Goal: Task Accomplishment & Management: Complete application form

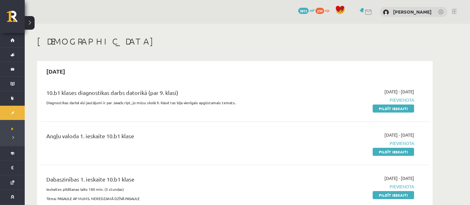
scroll to position [62, 0]
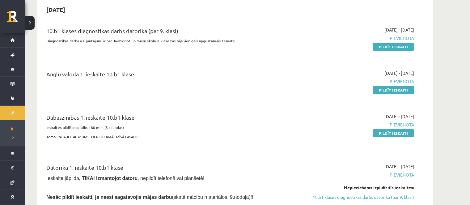
drag, startPoint x: 374, startPoint y: 88, endPoint x: 260, endPoint y: 17, distance: 134.5
click at [374, 88] on link "Pildīt ieskaiti" at bounding box center [393, 90] width 41 height 8
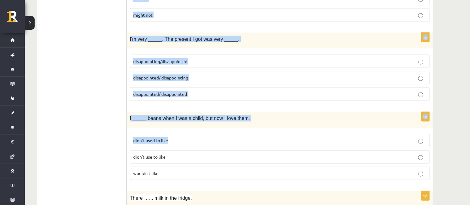
scroll to position [1511, 0]
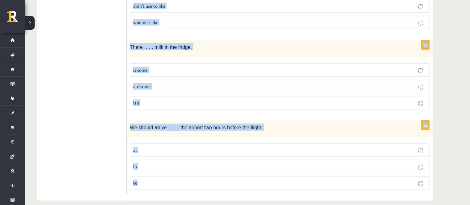
drag, startPoint x: 130, startPoint y: 124, endPoint x: 186, endPoint y: 173, distance: 73.8
copy form "Lore ipsumdo sit A con adip elits do eiu. _____ temp in utla etdolorema aliqu. …"
click at [168, 147] on p "at" at bounding box center [279, 150] width 293 height 6
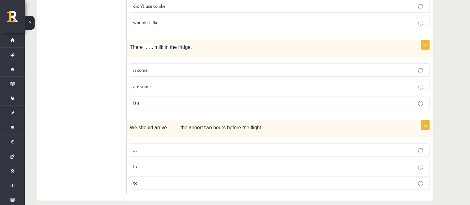
click at [178, 67] on p "is some" at bounding box center [279, 70] width 293 height 6
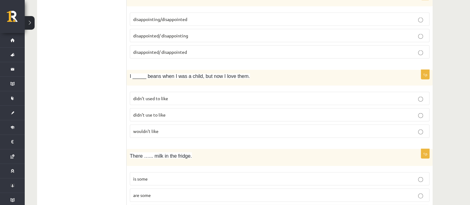
scroll to position [1388, 0]
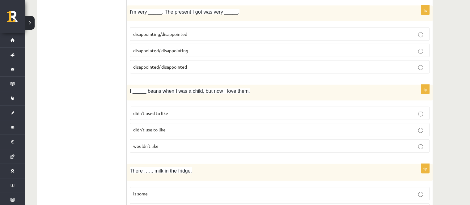
click at [163, 127] on span "didn’t use to like" at bounding box center [149, 130] width 32 height 6
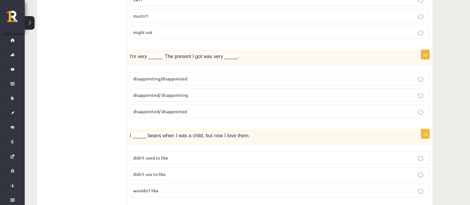
scroll to position [1295, 0]
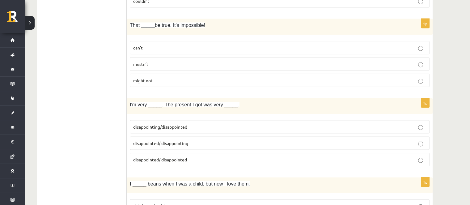
click at [197, 140] on p "disappointed/ disappointing" at bounding box center [279, 143] width 293 height 6
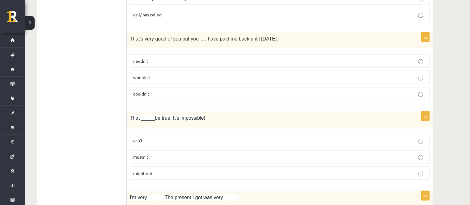
click at [166, 137] on p "can’t" at bounding box center [279, 140] width 293 height 6
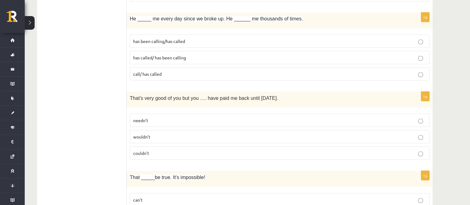
scroll to position [1140, 0]
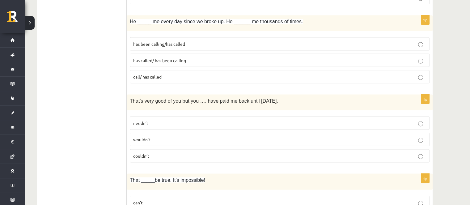
click at [172, 120] on p "needn’t" at bounding box center [279, 123] width 293 height 6
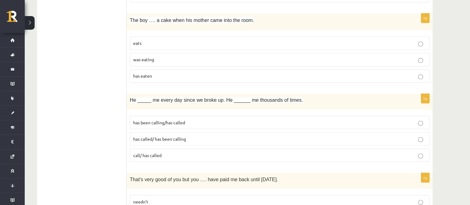
scroll to position [1048, 0]
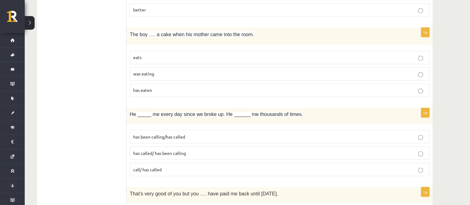
click at [198, 133] on p "has been calling/has called" at bounding box center [279, 136] width 293 height 6
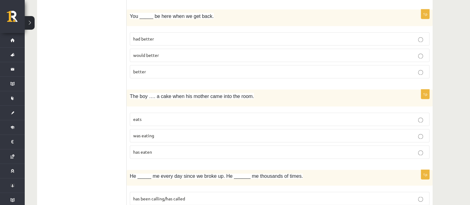
click at [145, 135] on label "was eating" at bounding box center [280, 135] width 300 height 13
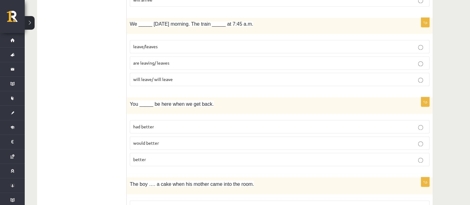
scroll to position [893, 0]
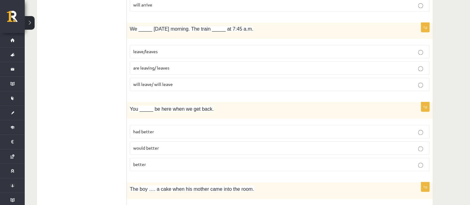
click at [166, 129] on p "had better" at bounding box center [279, 131] width 293 height 6
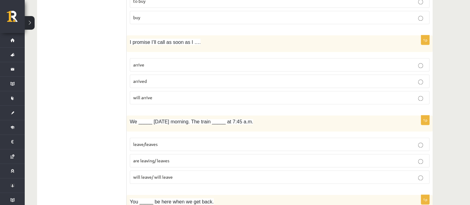
scroll to position [800, 0]
click at [176, 157] on p "are leaving/ leaves" at bounding box center [279, 160] width 293 height 6
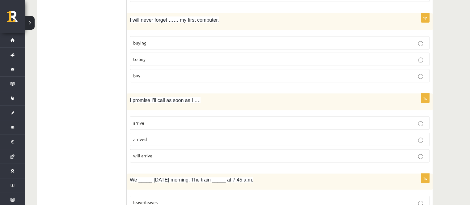
scroll to position [738, 0]
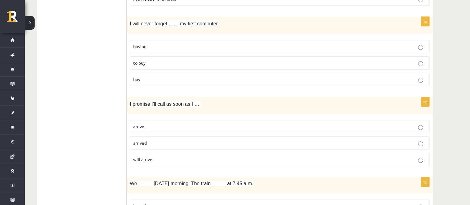
click at [171, 120] on label "arrive" at bounding box center [280, 126] width 300 height 13
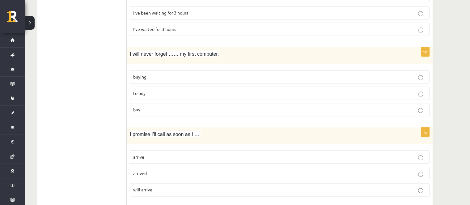
scroll to position [677, 0]
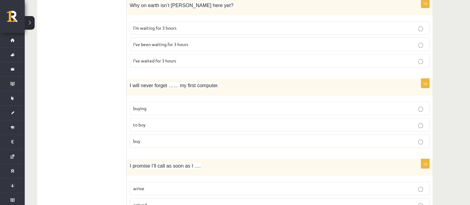
click at [174, 99] on fieldset "buying to buy buy" at bounding box center [280, 124] width 300 height 51
click at [174, 102] on label "buying" at bounding box center [280, 108] width 300 height 13
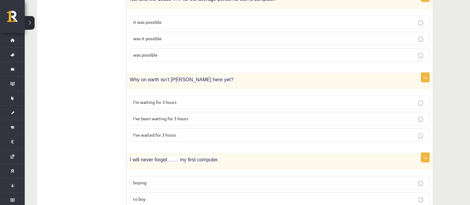
scroll to position [584, 0]
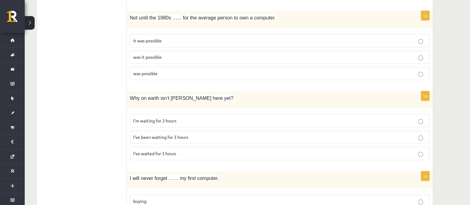
click at [169, 118] on span "I’m waiting for 3 hours" at bounding box center [154, 121] width 43 height 6
click at [172, 126] on fieldset "I’m waiting for 3 hours I’ve been waiting for 3 hours I’ve waited for 3 hours" at bounding box center [280, 136] width 300 height 51
click at [174, 134] on span "I’ve been waiting for 3 hours" at bounding box center [160, 137] width 55 height 6
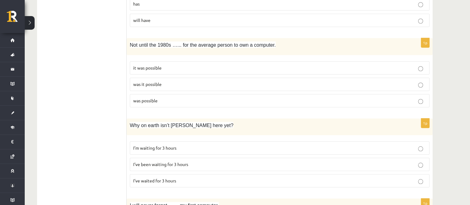
scroll to position [522, 0]
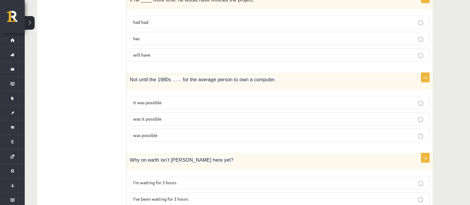
click at [175, 116] on p "was it possible" at bounding box center [279, 119] width 293 height 6
click at [166, 19] on p "had had" at bounding box center [279, 22] width 293 height 6
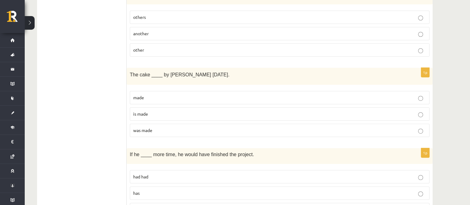
scroll to position [367, 0]
click at [164, 125] on label "was made" at bounding box center [280, 130] width 300 height 13
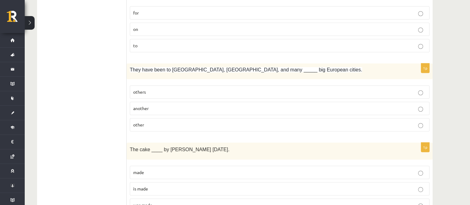
scroll to position [275, 0]
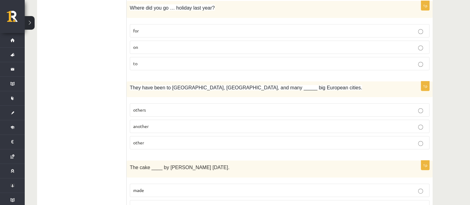
click at [180, 148] on fieldset "others another other" at bounding box center [280, 125] width 300 height 51
click at [181, 143] on p "other" at bounding box center [279, 142] width 293 height 6
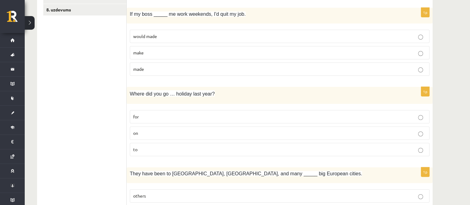
scroll to position [151, 0]
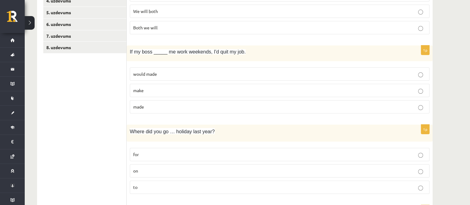
click at [167, 175] on label "on" at bounding box center [280, 170] width 300 height 13
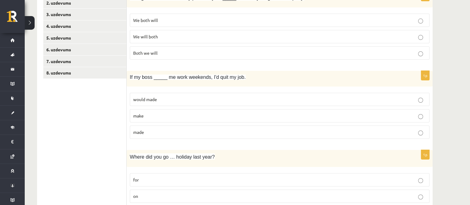
scroll to position [89, 0]
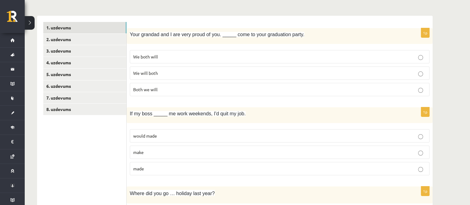
click at [178, 163] on label "made" at bounding box center [280, 168] width 300 height 13
click at [164, 75] on p "We will both" at bounding box center [279, 73] width 293 height 6
click at [83, 35] on link "2. uzdevums" at bounding box center [84, 39] width 83 height 11
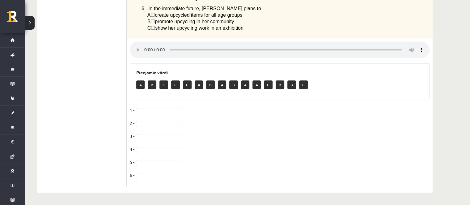
scroll to position [110, 0]
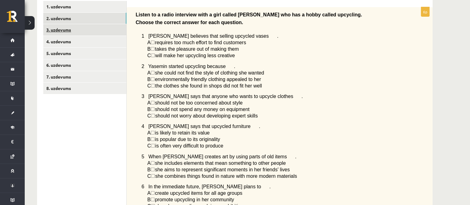
click at [96, 32] on link "3. uzdevums" at bounding box center [84, 29] width 83 height 11
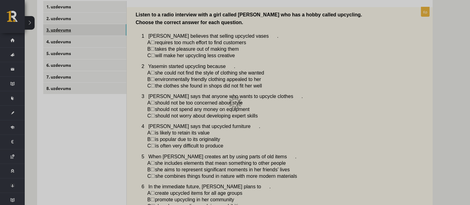
scroll to position [85, 0]
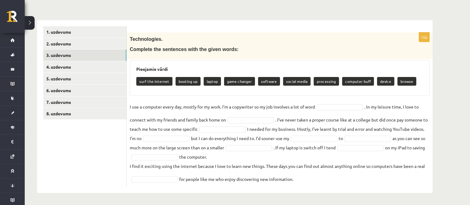
drag, startPoint x: 128, startPoint y: 39, endPoint x: 299, endPoint y: 183, distance: 223.6
click at [302, 184] on div "10p Technologies. Complete the sentences with the given words: Pieejamie vārdi …" at bounding box center [280, 109] width 306 height 154
copy div "Loremipsumdo. Sitametc adi elitseddo eius tem incid utlab: Etdolorem aliqu enim…"
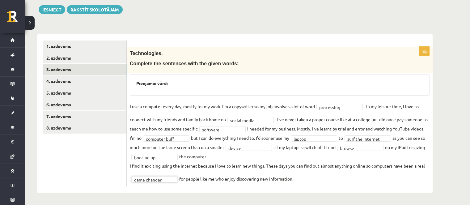
scroll to position [70, 0]
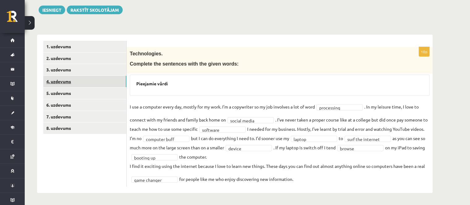
click at [101, 85] on link "4. uzdevums" at bounding box center [84, 81] width 83 height 11
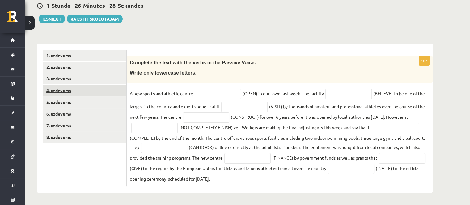
scroll to position [61, 0]
drag, startPoint x: 131, startPoint y: 64, endPoint x: 267, endPoint y: 179, distance: 177.7
click at [271, 179] on div "10p Complete the text with the verbs in the Passive Voice. Write only lowercase…" at bounding box center [280, 122] width 306 height 130
copy div "Complete the text with the verbs in the Passive Voice. Write only lowercase let…"
click at [226, 95] on input "text" at bounding box center [218, 94] width 46 height 11
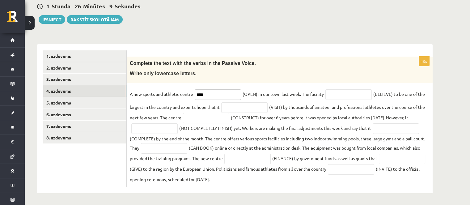
type input "****"
click at [338, 95] on input "text" at bounding box center [349, 94] width 46 height 11
click at [339, 93] on input "**********" at bounding box center [349, 94] width 46 height 11
click at [345, 94] on input "**********" at bounding box center [349, 94] width 46 height 11
type input "**********"
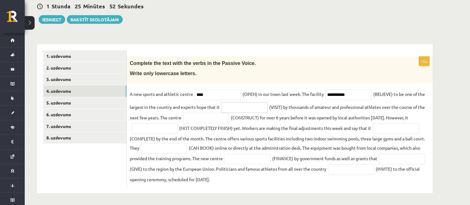
click at [232, 110] on input "text" at bounding box center [244, 107] width 46 height 11
type input "**********"
click at [213, 120] on input "text" at bounding box center [206, 118] width 46 height 11
drag, startPoint x: 224, startPoint y: 117, endPoint x: 216, endPoint y: 117, distance: 8.3
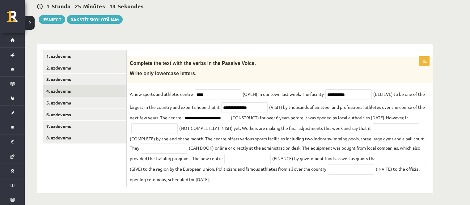
click at [216, 117] on input "**********" at bounding box center [206, 118] width 46 height 11
type input "**********"
click at [166, 132] on input "text" at bounding box center [154, 128] width 46 height 11
click at [174, 130] on input "**********" at bounding box center [154, 128] width 46 height 11
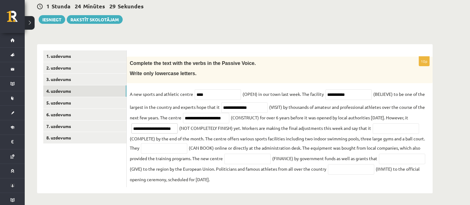
click at [163, 129] on input "**********" at bounding box center [154, 128] width 46 height 11
type input "**********"
click at [398, 130] on input "text" at bounding box center [396, 128] width 46 height 11
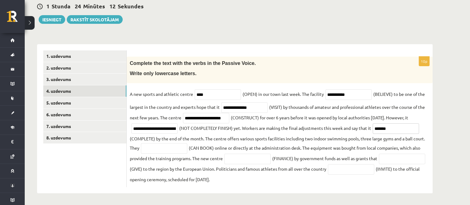
type input "*******"
click at [228, 105] on input "**********" at bounding box center [244, 107] width 46 height 11
type input "**********"
click at [397, 126] on input "*******" at bounding box center [396, 128] width 46 height 11
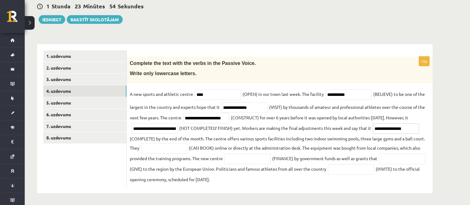
type input "**********"
click at [174, 151] on input "text" at bounding box center [164, 148] width 46 height 11
type input "**********"
click at [250, 154] on input "text" at bounding box center [247, 159] width 46 height 11
type input "*"
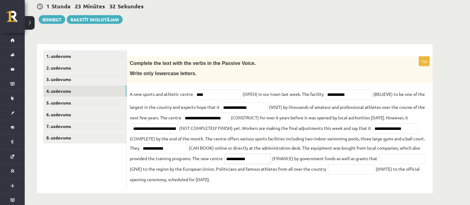
type input "**********"
click at [379, 164] on input "text" at bounding box center [402, 159] width 46 height 11
type input "**********"
click at [374, 174] on input "text" at bounding box center [351, 169] width 46 height 11
type input "**********"
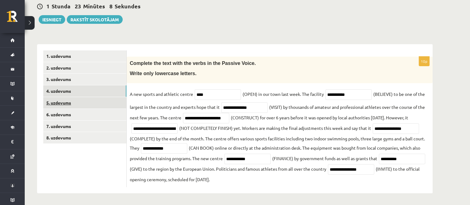
click at [105, 102] on link "5. uzdevums" at bounding box center [84, 102] width 83 height 11
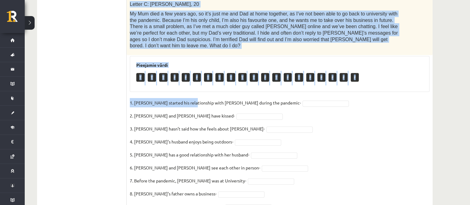
scroll to position [287, 0]
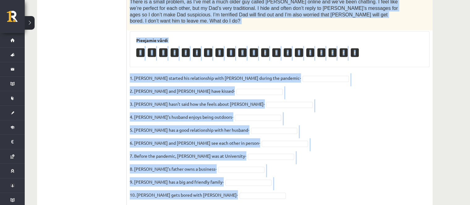
drag, startPoint x: 135, startPoint y: 26, endPoint x: 225, endPoint y: 165, distance: 165.7
click at [227, 177] on div "10p Read the text. Are the sentences true (T) or false (F)? Love in the pandemi…" at bounding box center [280, 18] width 306 height 376
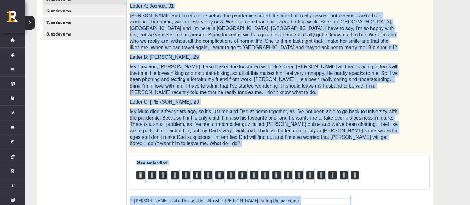
scroll to position [163, 0]
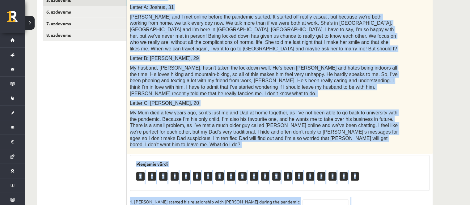
copy div "Lore ips dolo. Sit ame consectet adip (E) se doeiu (T)? Inci ut lab etdolore. M…"
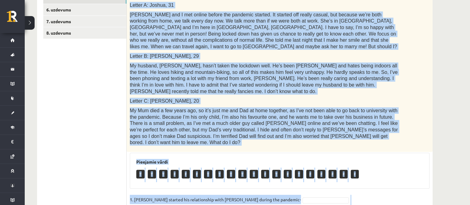
scroll to position [225, 0]
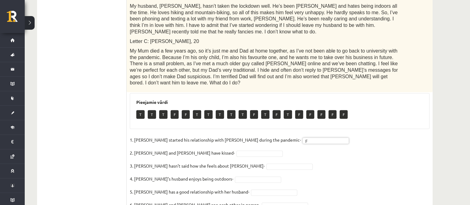
click at [226, 137] on fieldset "1. [PERSON_NAME] started his relationship with [PERSON_NAME] during the pandemi…" at bounding box center [280, 200] width 300 height 130
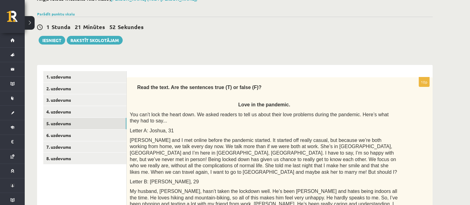
scroll to position [40, 0]
click at [101, 142] on link "7. uzdevums" at bounding box center [84, 147] width 83 height 11
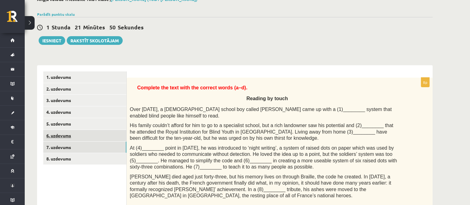
click at [99, 139] on link "6. uzdevums" at bounding box center [84, 135] width 83 height 11
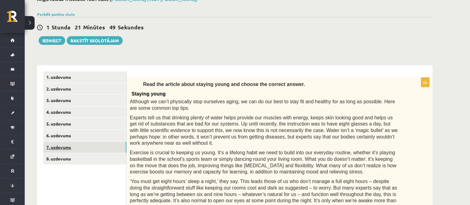
click at [107, 145] on link "7. uzdevums" at bounding box center [84, 147] width 83 height 11
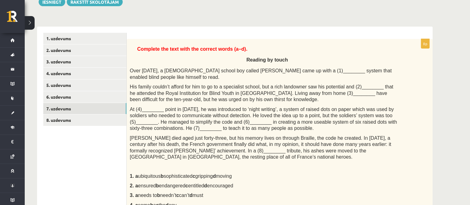
scroll to position [71, 0]
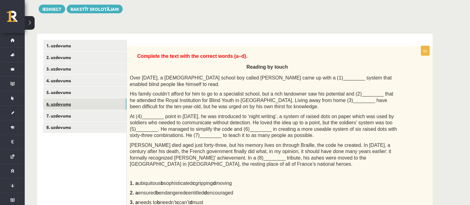
click at [104, 106] on link "6. uzdevums" at bounding box center [84, 103] width 83 height 11
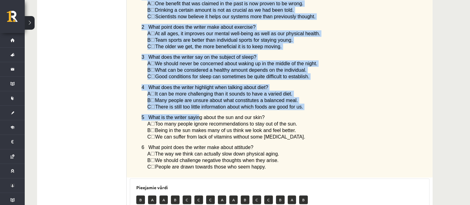
scroll to position [442, 0]
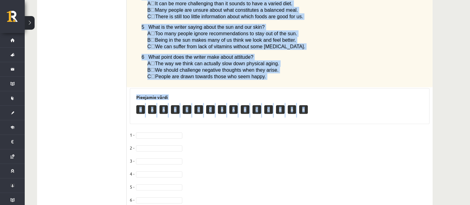
drag, startPoint x: 140, startPoint y: 50, endPoint x: 189, endPoint y: 77, distance: 55.3
copy div "Lore ips dolorsi ametc adipisc elits doe tempor inc utlabor etdolo. Magnaal eni…"
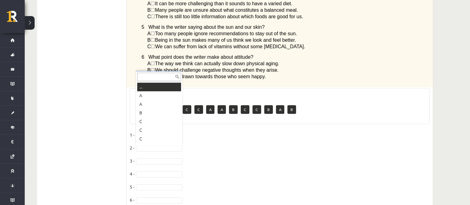
scroll to position [7, 0]
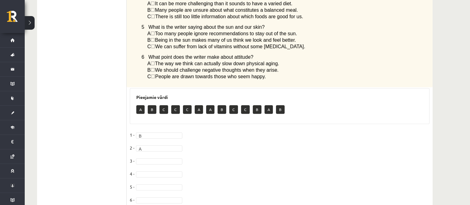
drag, startPoint x: 170, startPoint y: 166, endPoint x: 168, endPoint y: 161, distance: 4.8
click at [169, 166] on fieldset "1 - B * 2 - A * 3 - 4 - 5 - 6 -" at bounding box center [280, 169] width 300 height 78
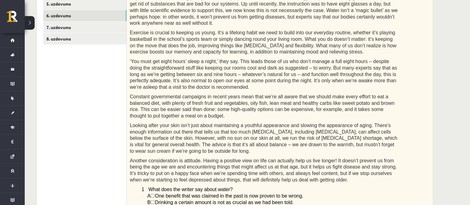
scroll to position [65, 0]
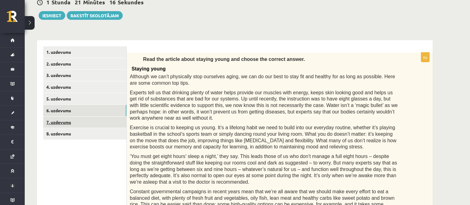
click at [79, 121] on link "7. uzdevums" at bounding box center [84, 122] width 83 height 11
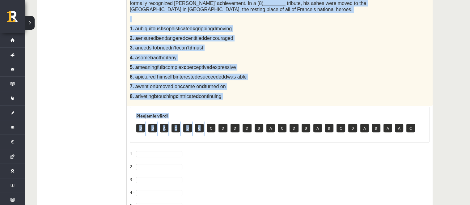
scroll to position [288, 0]
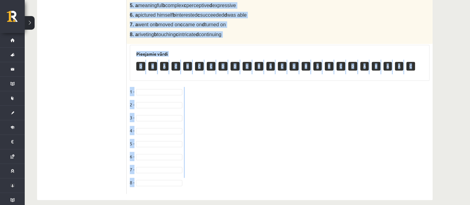
drag, startPoint x: 136, startPoint y: 88, endPoint x: 232, endPoint y: 175, distance: 130.2
click at [231, 174] on div "8p Complete the text with the correct words (a–d). Reading by touch Over [DATE]…" at bounding box center [280, 12] width 306 height 364
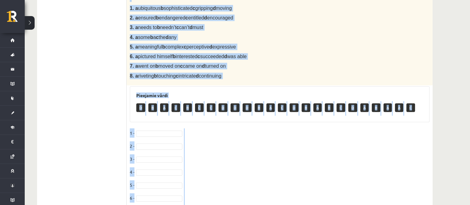
scroll to position [195, 0]
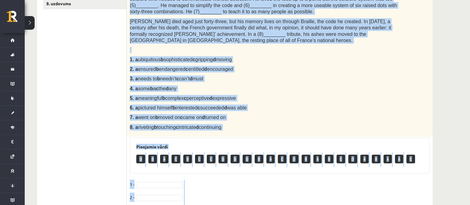
copy div "Loremips dol sita cons adi elitsed doeiu (t–i). Utlabor et dolor Magn 991 aliqu…"
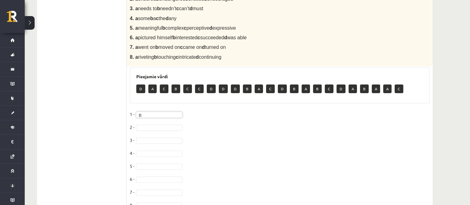
scroll to position [288, 0]
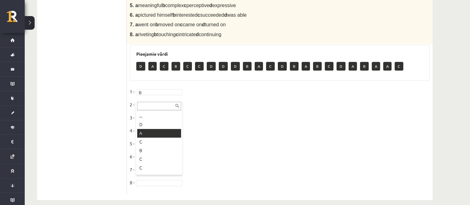
drag, startPoint x: 165, startPoint y: 130, endPoint x: 162, endPoint y: 128, distance: 4.0
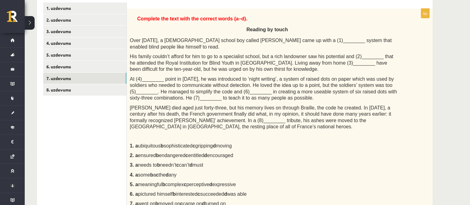
scroll to position [71, 0]
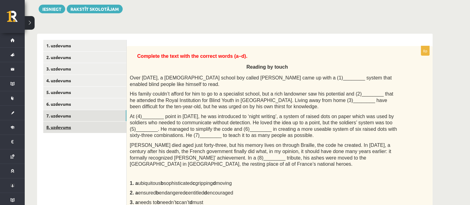
click at [78, 133] on link "8. uzdevums" at bounding box center [84, 127] width 83 height 11
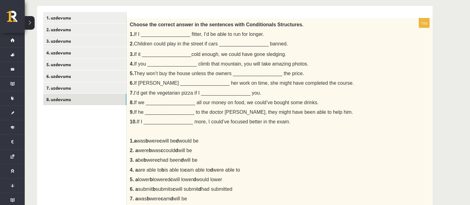
scroll to position [61, 0]
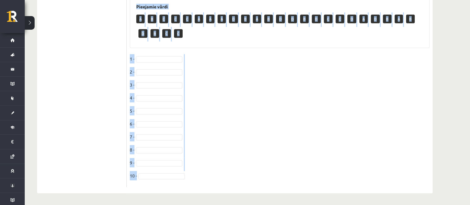
drag, startPoint x: 129, startPoint y: 63, endPoint x: 200, endPoint y: 180, distance: 137.1
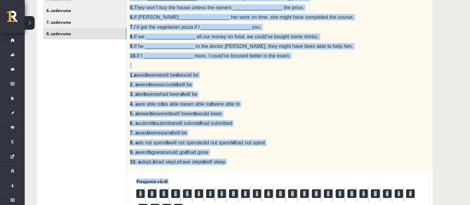
scroll to position [123, 0]
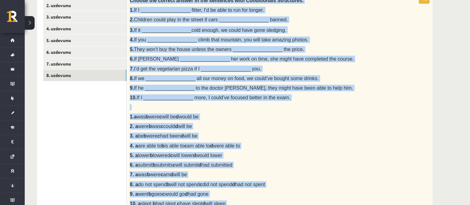
copy div "Loremi dol sitamet consec ad eli seddoeius temp Incididuntut Laboreetdo. 1. Ma …"
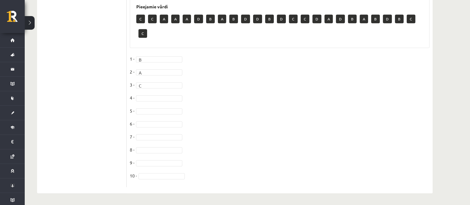
click at [155, 94] on fieldset "1 - B * 2 - A * 3 - C * 4 - 5 - [DATE] - [DATE] -" at bounding box center [280, 119] width 300 height 130
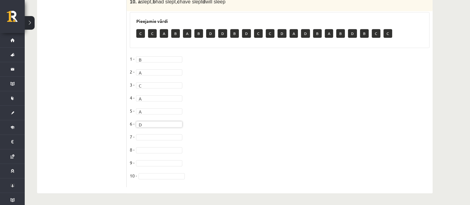
click at [164, 140] on fieldset "1 - B * 2 - A * 3 - C * 4 - A * 5 - A * 6 - D * 7 - 8 - 9 - 10 -" at bounding box center [280, 119] width 300 height 130
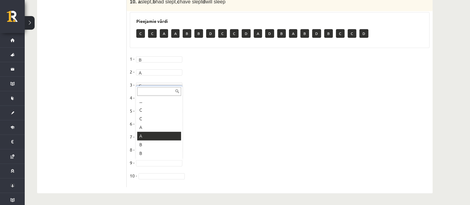
scroll to position [93, 0]
drag, startPoint x: 165, startPoint y: 182, endPoint x: 162, endPoint y: 180, distance: 3.7
click at [163, 181] on fieldset "1 - B * 2 - A * 3 - C * 4 - A * 5 - A * 6 - D * 7 - B * 8 - D * 9 - D * 10 -" at bounding box center [280, 119] width 300 height 130
click at [162, 179] on fieldset "1 - B * 2 - A * 3 - C * 4 - A * 5 - A * 6 - D * 7 - B * 8 - D * 9 - D * 10 -" at bounding box center [280, 119] width 300 height 130
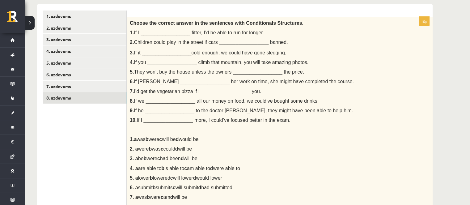
scroll to position [16, 0]
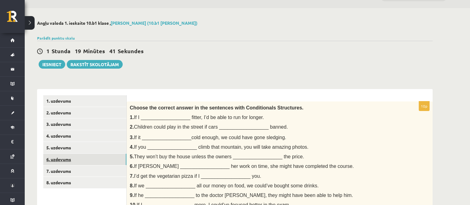
click at [90, 158] on link "6. uzdevums" at bounding box center [84, 159] width 83 height 11
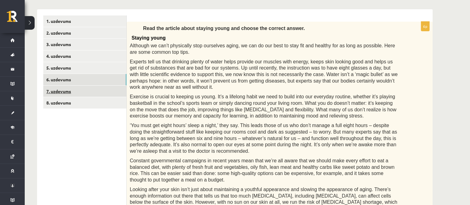
click at [98, 96] on link "7. uzdevums" at bounding box center [84, 91] width 83 height 11
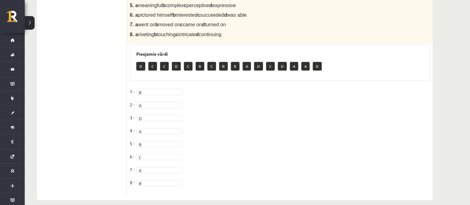
scroll to position [71, 0]
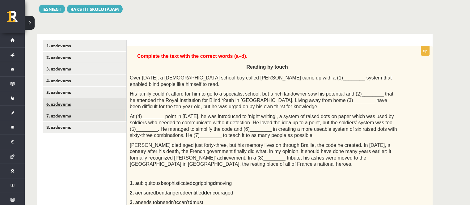
click at [94, 100] on link "6. uzdevums" at bounding box center [84, 103] width 83 height 11
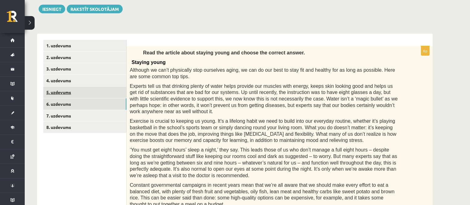
click at [93, 91] on link "5. uzdevums" at bounding box center [84, 92] width 83 height 11
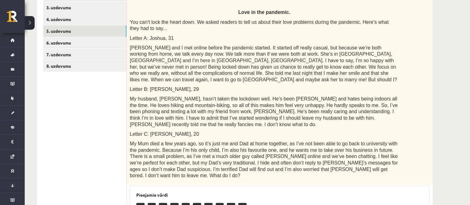
scroll to position [40, 0]
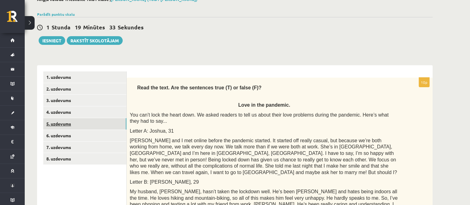
click at [91, 118] on link "5. uzdevums" at bounding box center [84, 123] width 83 height 11
click at [90, 111] on link "4. uzdevums" at bounding box center [84, 111] width 83 height 11
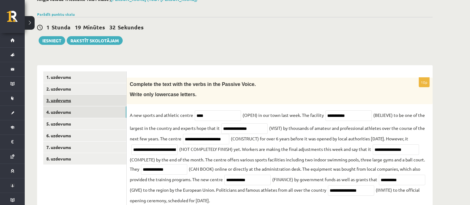
click at [90, 104] on link "3. uzdevums" at bounding box center [84, 100] width 83 height 11
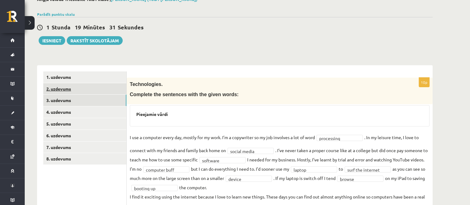
click at [104, 92] on link "2. uzdevums" at bounding box center [84, 88] width 83 height 11
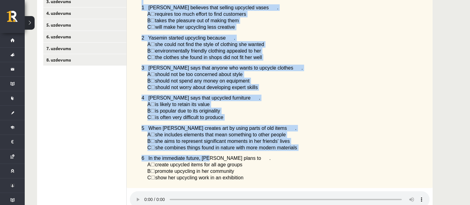
scroll to position [194, 0]
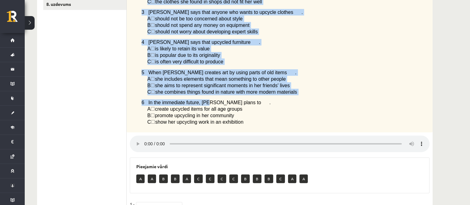
drag, startPoint x: 135, startPoint y: 26, endPoint x: 232, endPoint y: 130, distance: 141.6
click at [244, 133] on div "Listen to a radio interview with a girl called [PERSON_NAME] who has a hobby ca…" at bounding box center [280, 28] width 306 height 210
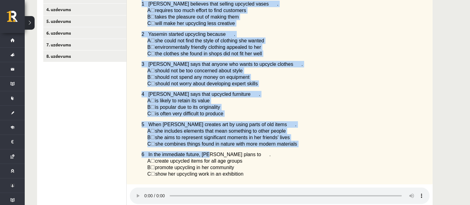
scroll to position [70, 0]
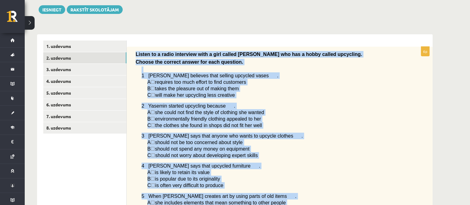
copy div "Loremi do s ametc adipiscin elit s doei tempor Incidid utl etd m aliqu enimad m…"
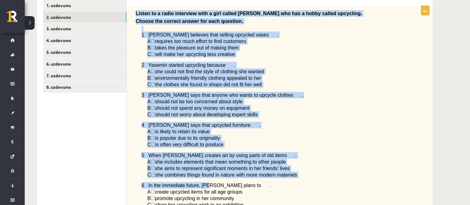
scroll to position [110, 0]
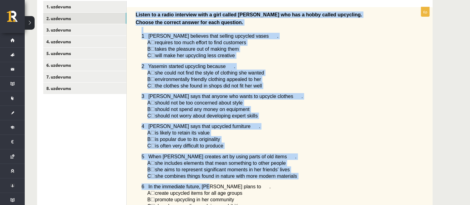
click at [181, 118] on span "should not worry about developing expert skills" at bounding box center [206, 115] width 103 height 5
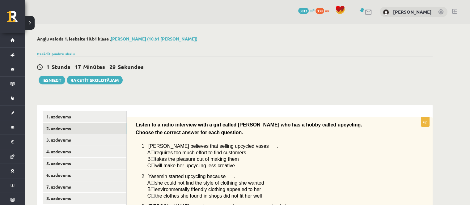
scroll to position [0, 0]
click at [111, 124] on link "2. uzdevums" at bounding box center [84, 128] width 83 height 11
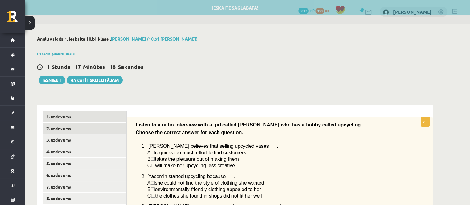
click at [112, 121] on link "1. uzdevums" at bounding box center [84, 116] width 83 height 11
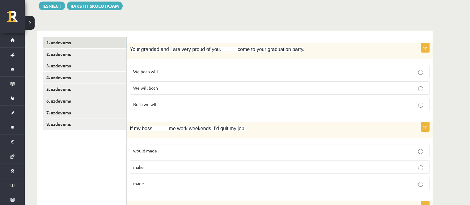
scroll to position [27, 0]
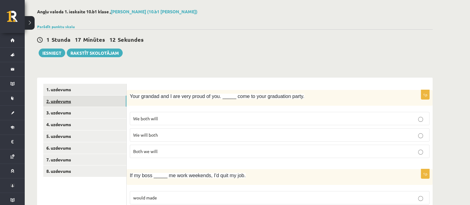
click at [81, 101] on link "2. uzdevums" at bounding box center [84, 101] width 83 height 11
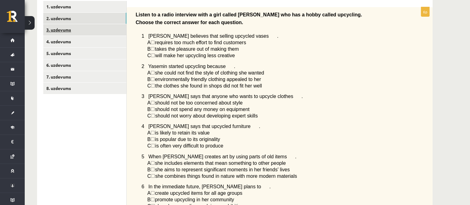
click at [66, 27] on link "3. uzdevums" at bounding box center [84, 29] width 83 height 11
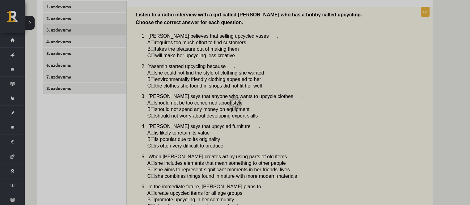
scroll to position [70, 0]
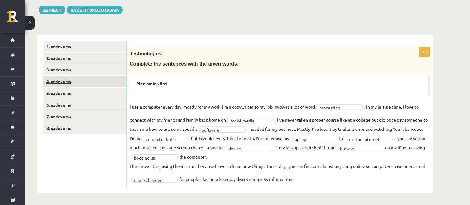
click at [95, 83] on link "4. uzdevums" at bounding box center [84, 81] width 83 height 11
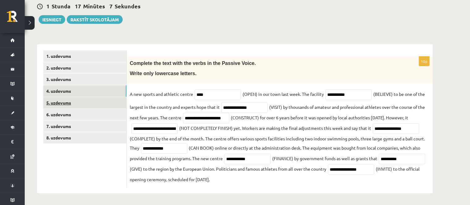
click at [102, 104] on link "5. uzdevums" at bounding box center [84, 102] width 83 height 11
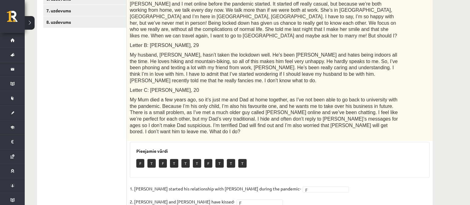
scroll to position [101, 0]
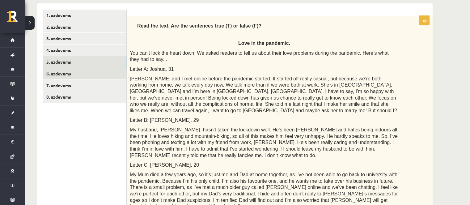
click at [59, 74] on link "6. uzdevums" at bounding box center [84, 73] width 83 height 11
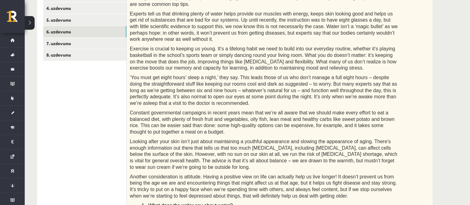
scroll to position [126, 0]
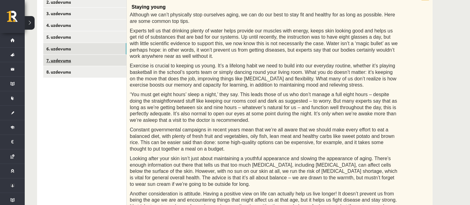
click at [72, 60] on link "7. uzdevums" at bounding box center [84, 60] width 83 height 11
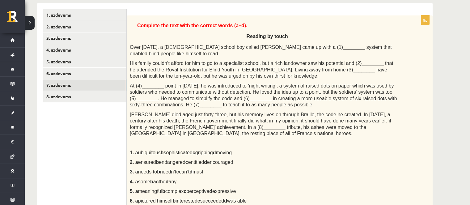
scroll to position [71, 0]
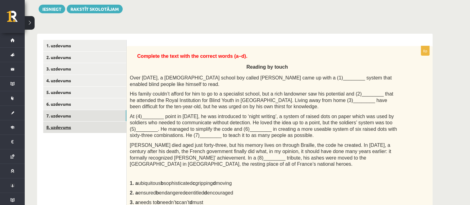
click at [95, 126] on link "8. uzdevums" at bounding box center [84, 127] width 83 height 11
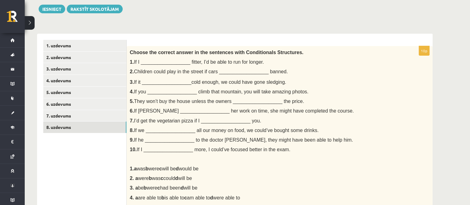
click at [161, 132] on span "If we __________________ all our money on food, we could’ve bought some drinks." at bounding box center [226, 130] width 185 height 5
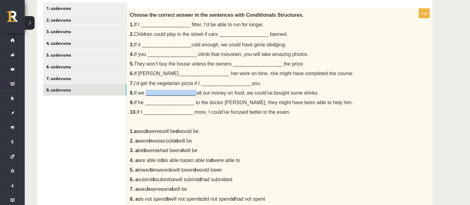
scroll to position [0, 0]
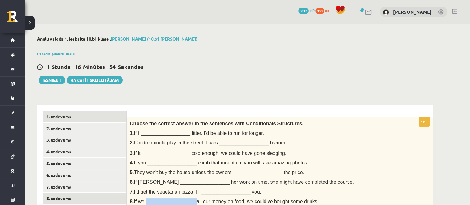
click at [101, 114] on link "1. uzdevums" at bounding box center [84, 116] width 83 height 11
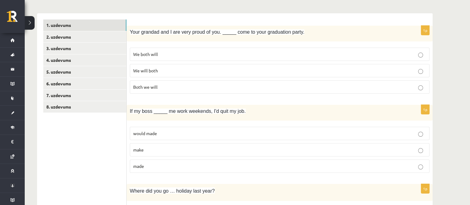
scroll to position [93, 0]
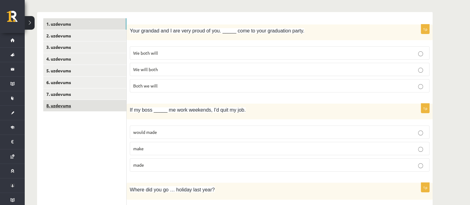
click at [87, 107] on link "8. uzdevums" at bounding box center [84, 105] width 83 height 11
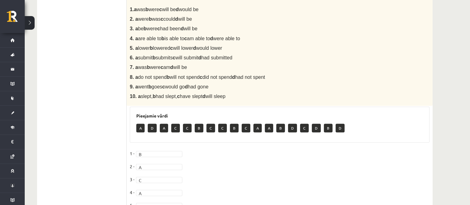
scroll to position [109, 0]
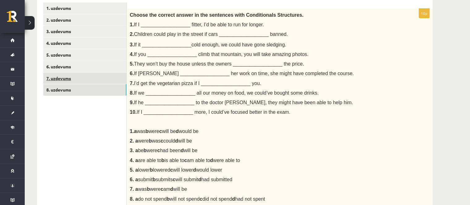
click at [82, 81] on link "7. uzdevums" at bounding box center [84, 78] width 83 height 11
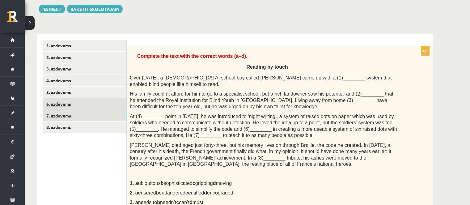
click at [88, 103] on link "6. uzdevums" at bounding box center [84, 103] width 83 height 11
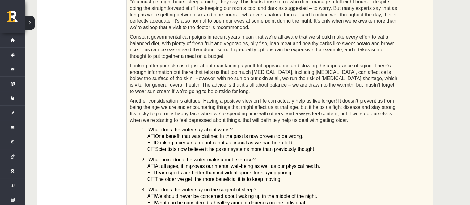
scroll to position [34, 0]
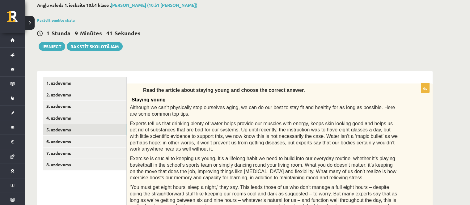
click at [88, 134] on link "5. uzdevums" at bounding box center [84, 129] width 83 height 11
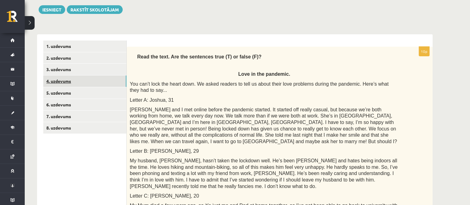
click at [76, 85] on link "4. uzdevums" at bounding box center [84, 80] width 83 height 11
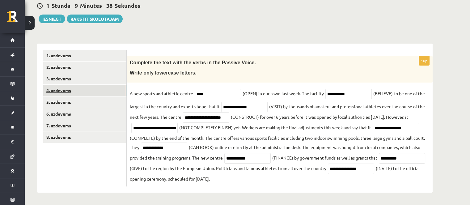
scroll to position [61, 0]
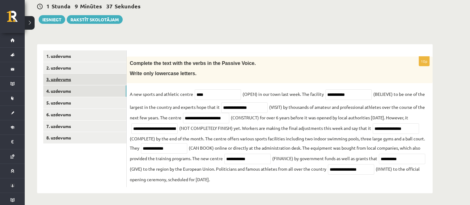
click at [81, 82] on link "3. uzdevums" at bounding box center [84, 79] width 83 height 11
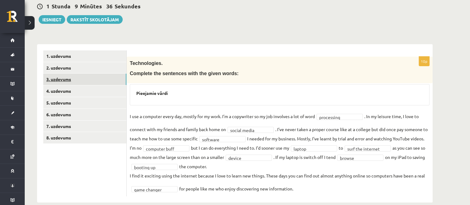
scroll to position [70, 0]
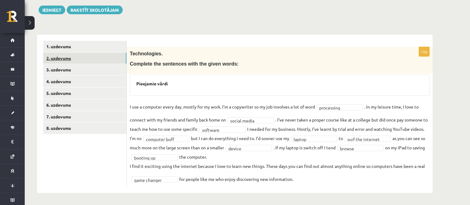
click at [80, 64] on link "2. uzdevums" at bounding box center [84, 58] width 83 height 11
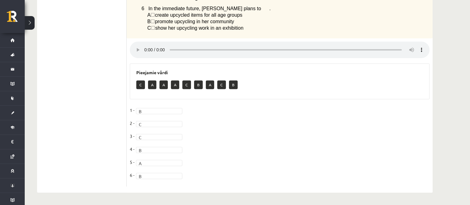
scroll to position [48, 0]
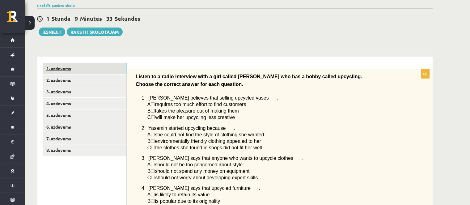
click at [92, 70] on link "1. uzdevums" at bounding box center [84, 68] width 83 height 11
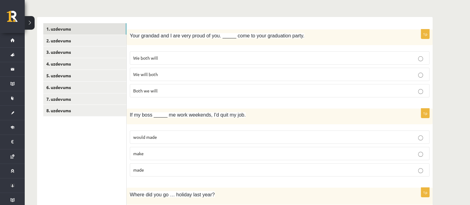
scroll to position [0, 0]
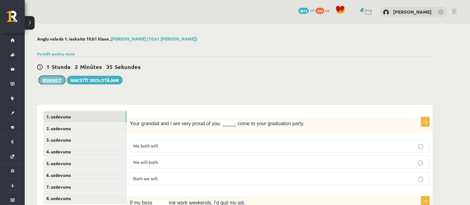
click at [43, 78] on button "Iesniegt" at bounding box center [52, 80] width 27 height 9
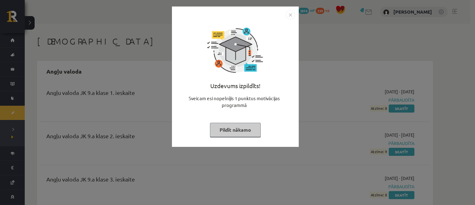
click at [231, 135] on button "Pildīt nākamo" at bounding box center [235, 130] width 51 height 14
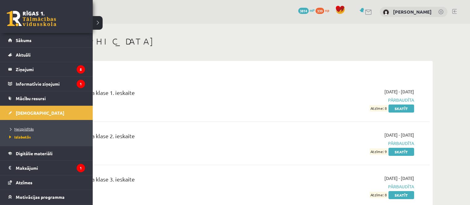
click at [24, 126] on link "Neizpildītās" at bounding box center [47, 129] width 79 height 6
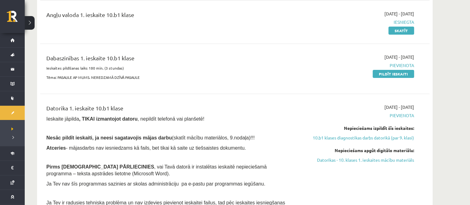
scroll to position [124, 0]
